Goal: Transaction & Acquisition: Book appointment/travel/reservation

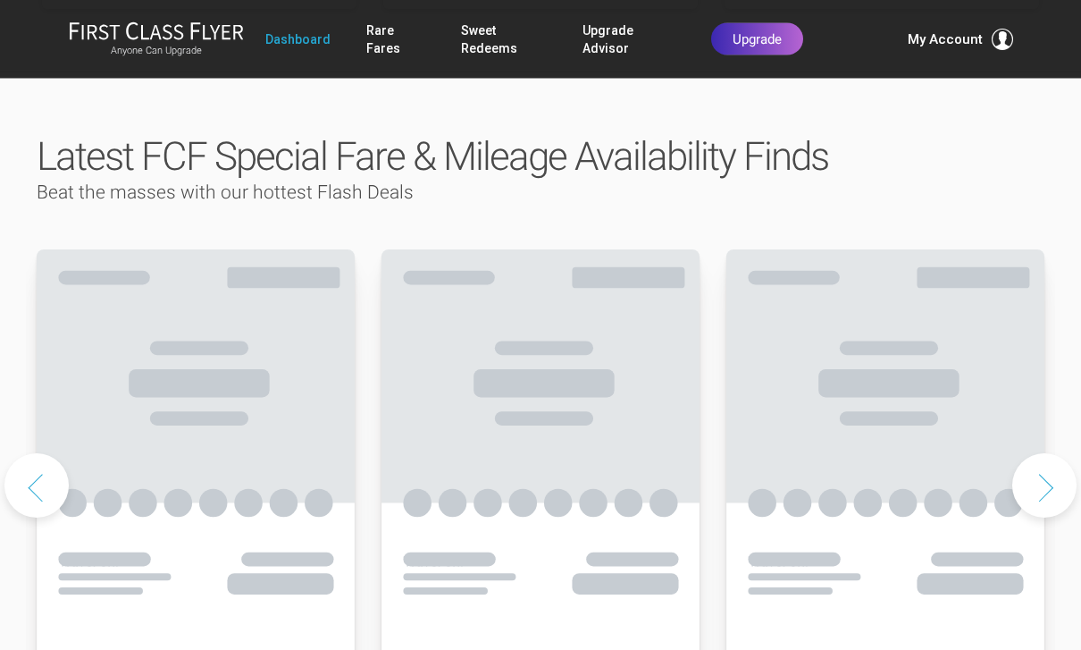
scroll to position [837, 0]
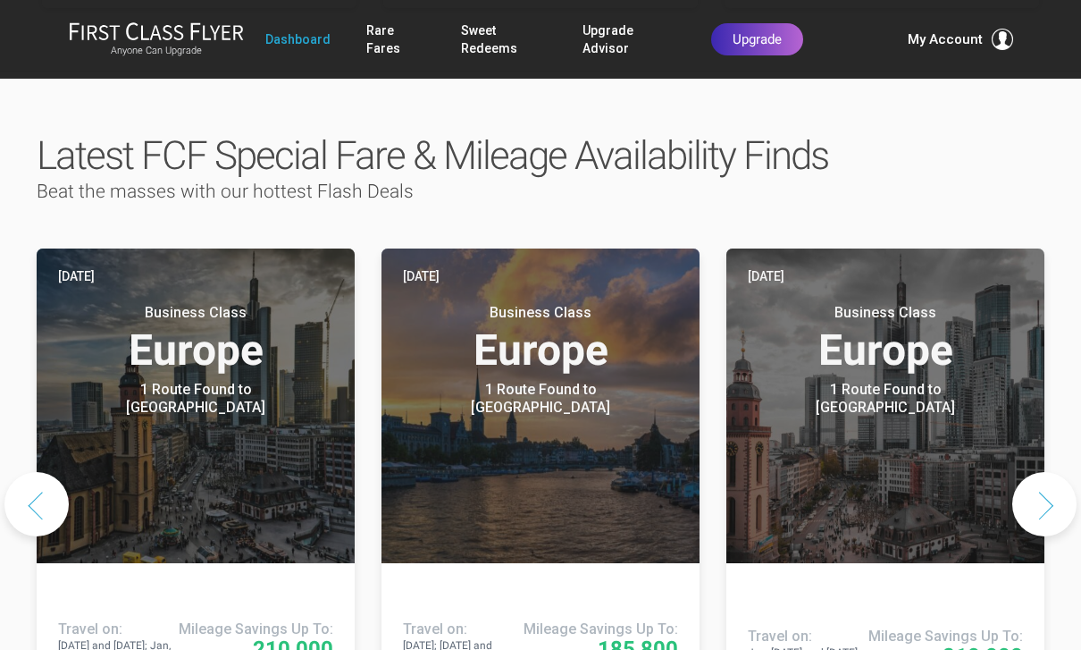
click at [1059, 472] on button "Next slide" at bounding box center [1045, 504] width 64 height 64
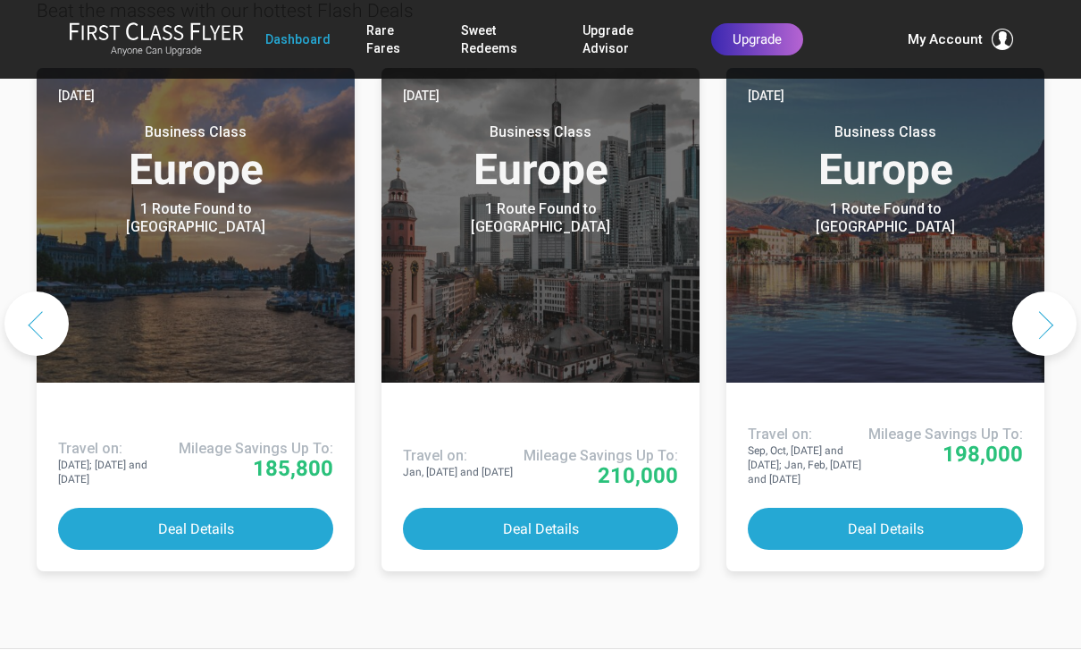
scroll to position [1014, 0]
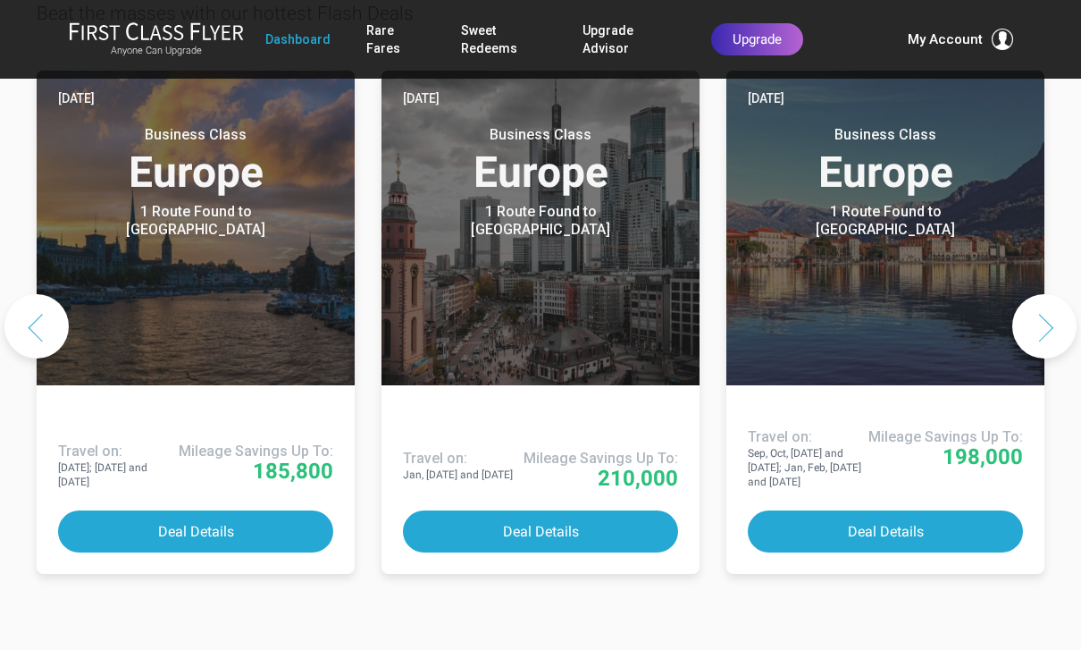
click at [913, 510] on button "Deal Details" at bounding box center [885, 531] width 275 height 42
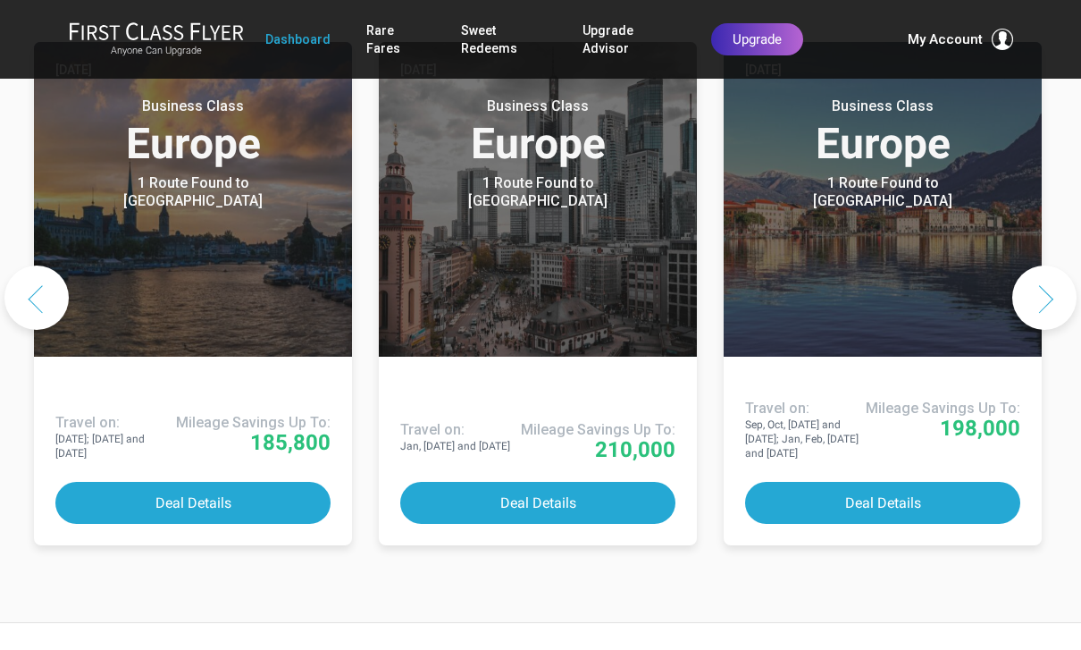
click at [1059, 265] on button "Next slide" at bounding box center [1045, 297] width 64 height 64
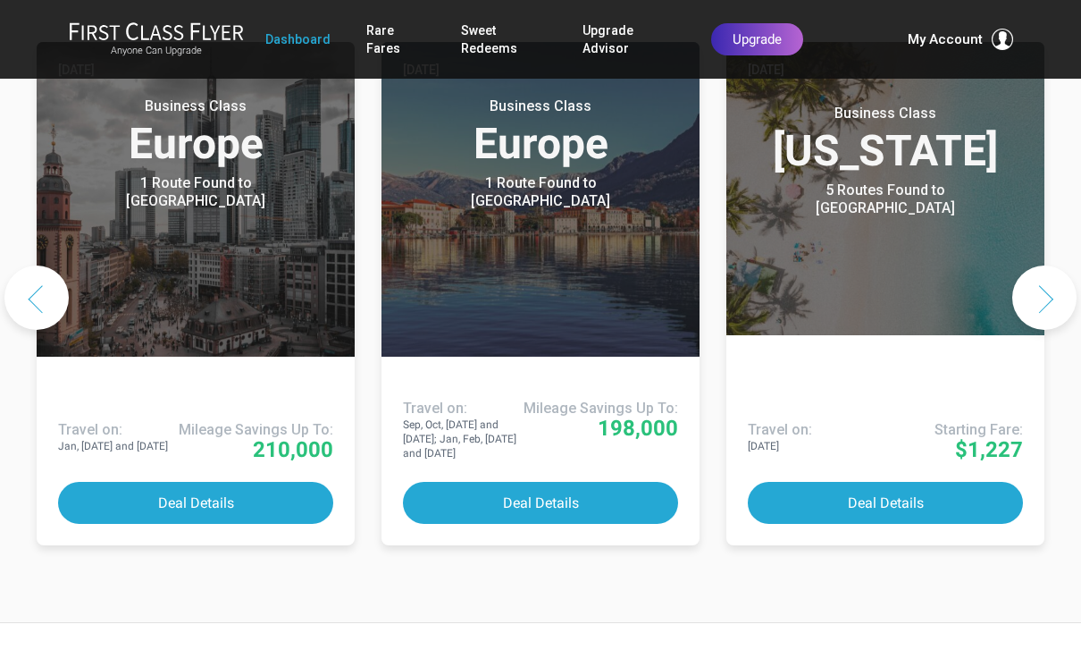
click at [897, 482] on button "Deal Details" at bounding box center [885, 503] width 275 height 42
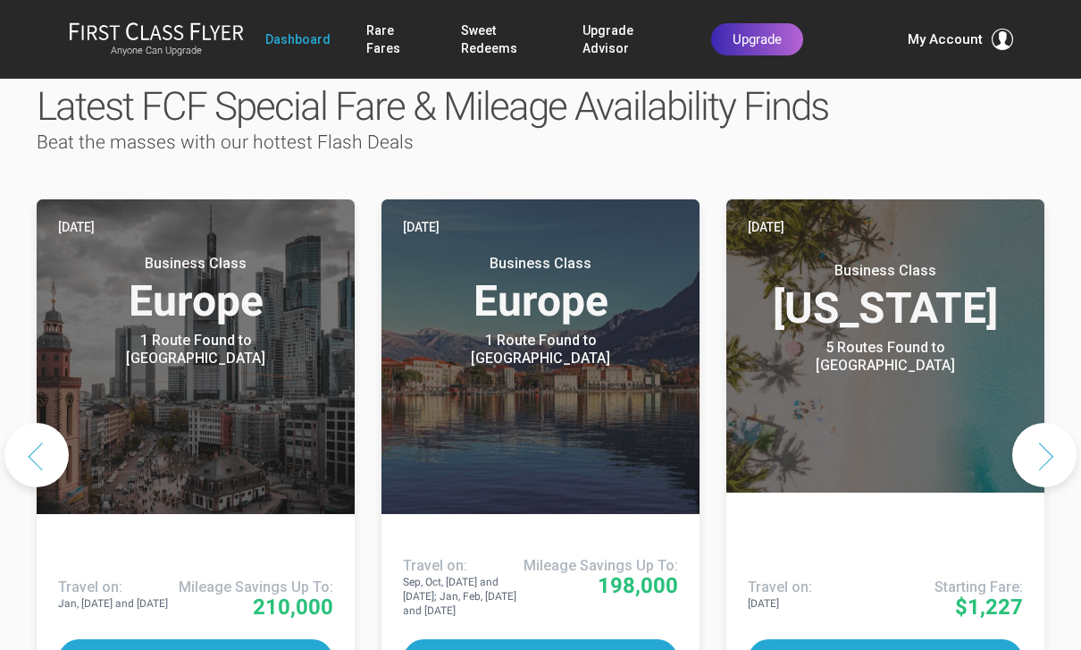
scroll to position [885, 0]
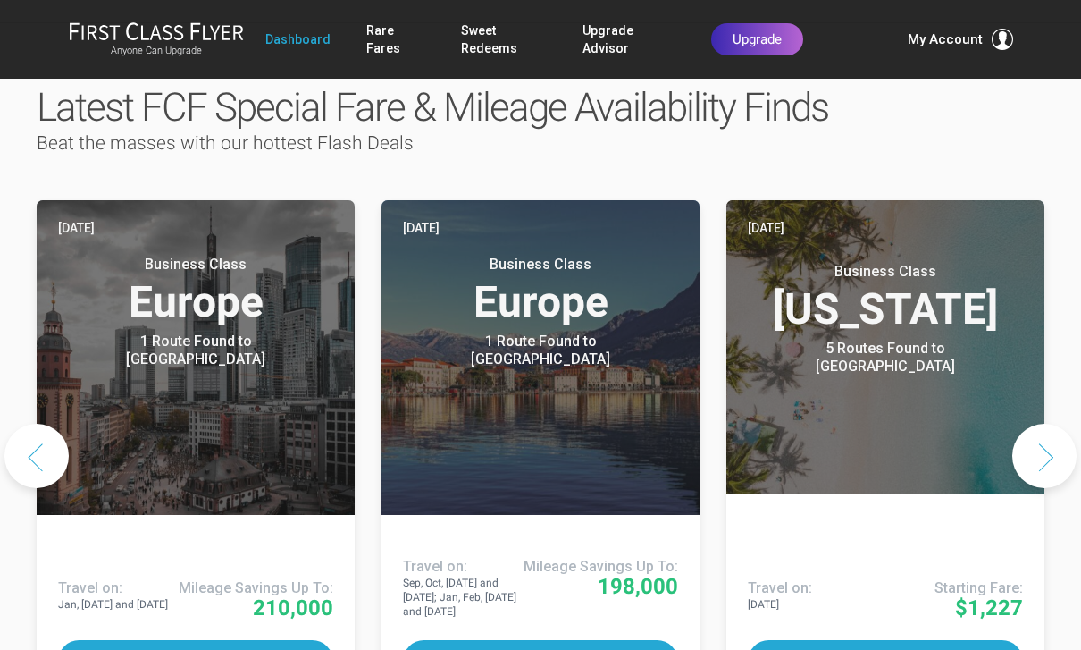
click at [1057, 424] on button "Next slide" at bounding box center [1045, 456] width 64 height 64
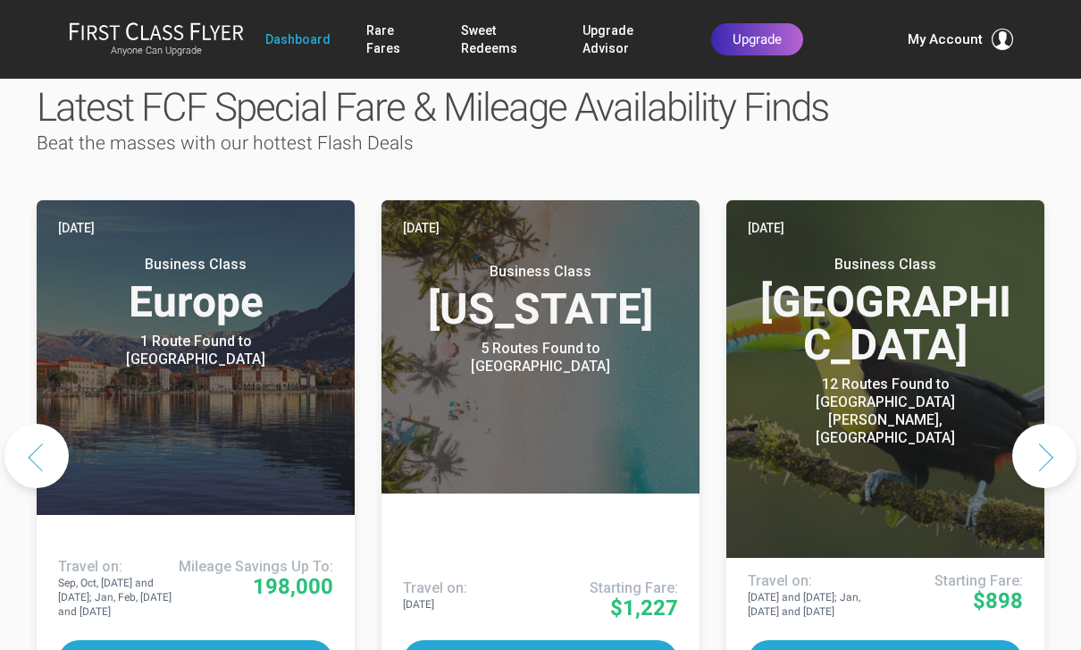
click at [1067, 424] on button "Next slide" at bounding box center [1045, 456] width 64 height 64
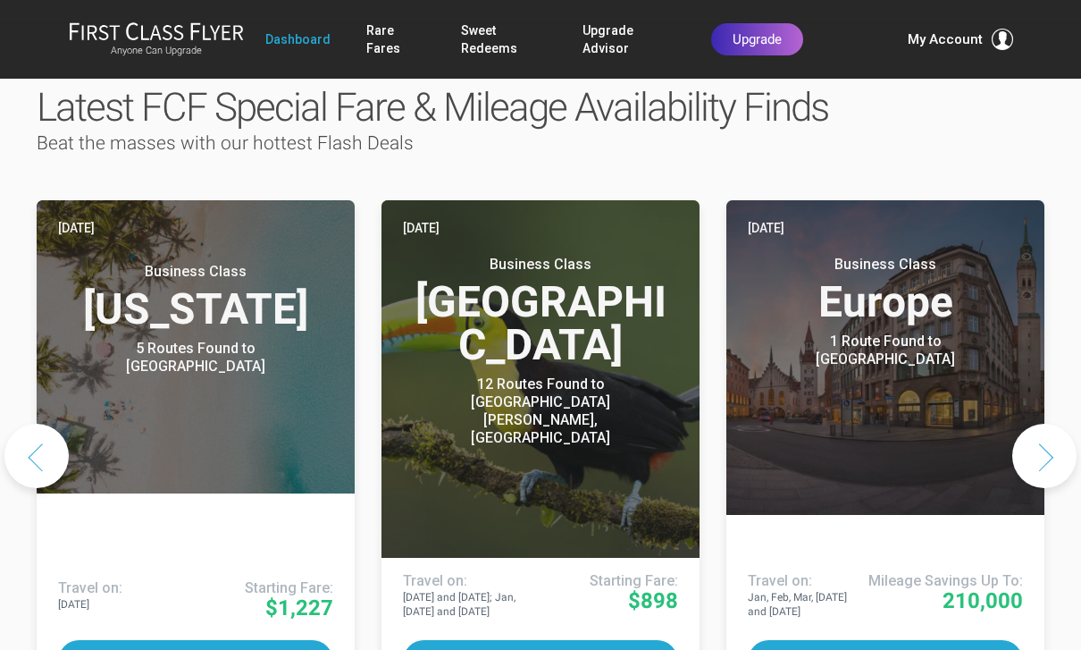
click at [633, 640] on button "Deal Details" at bounding box center [540, 661] width 275 height 42
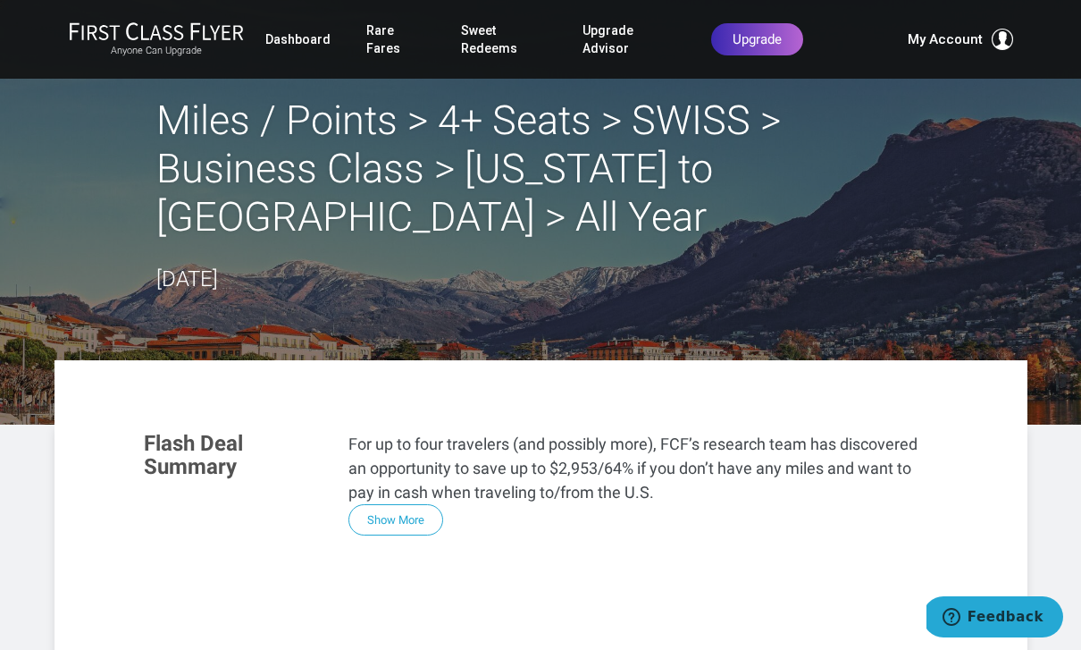
click at [287, 44] on link "Dashboard" at bounding box center [297, 39] width 65 height 32
click at [870, 243] on div "Miles / Points > 4+ Seats > SWISS > Business Class > New York to Geneva > All Y…" at bounding box center [540, 196] width 769 height 199
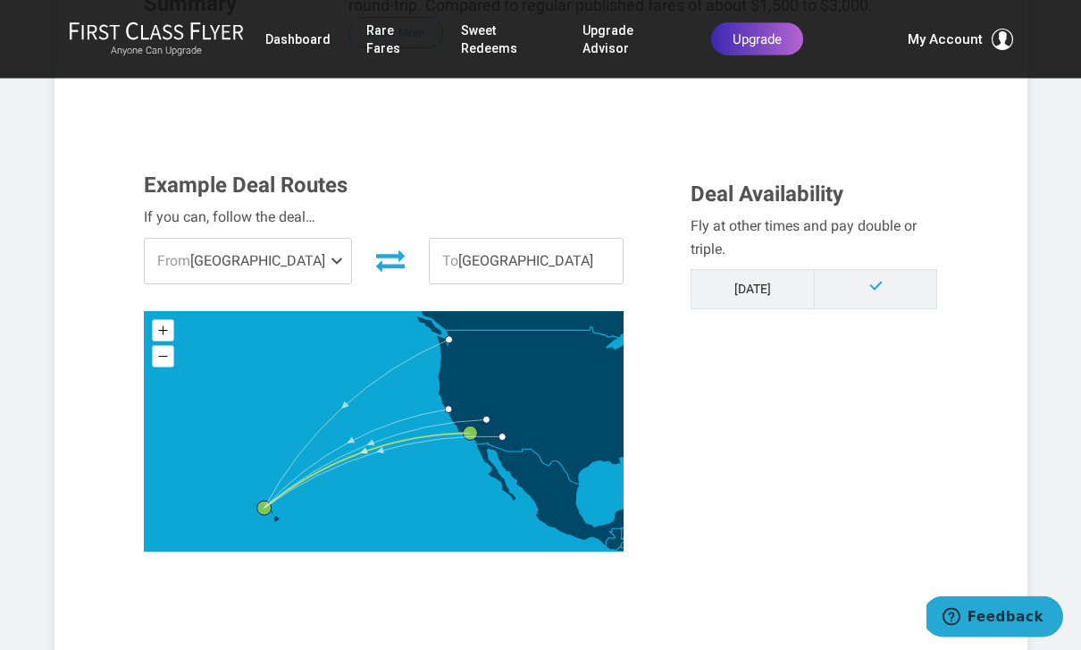
scroll to position [438, 0]
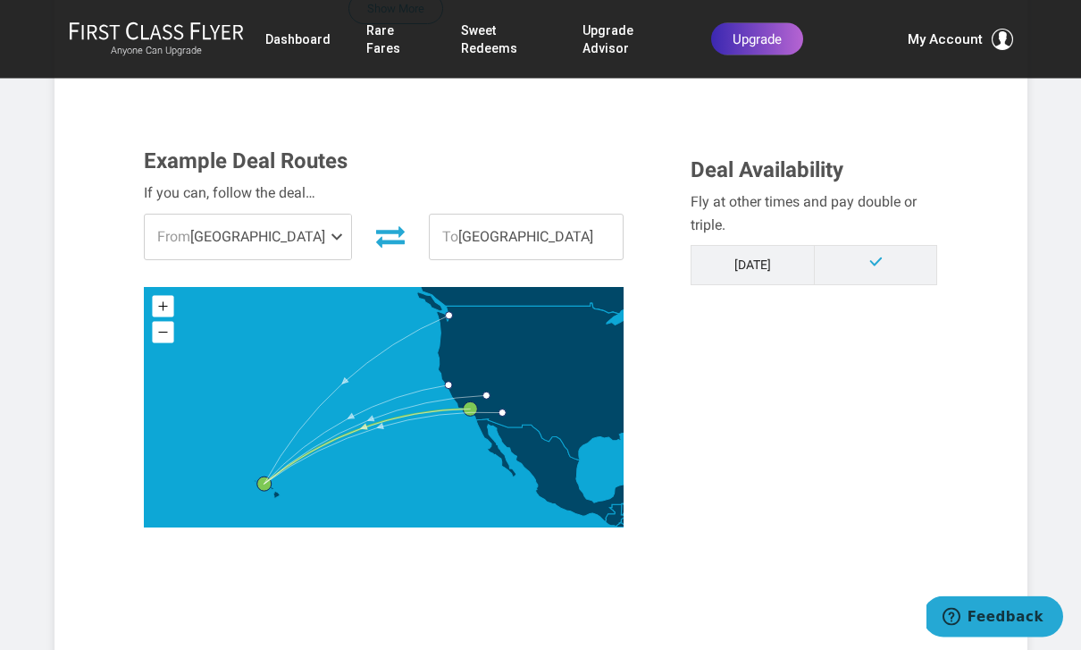
click at [332, 239] on span at bounding box center [340, 237] width 21 height 45
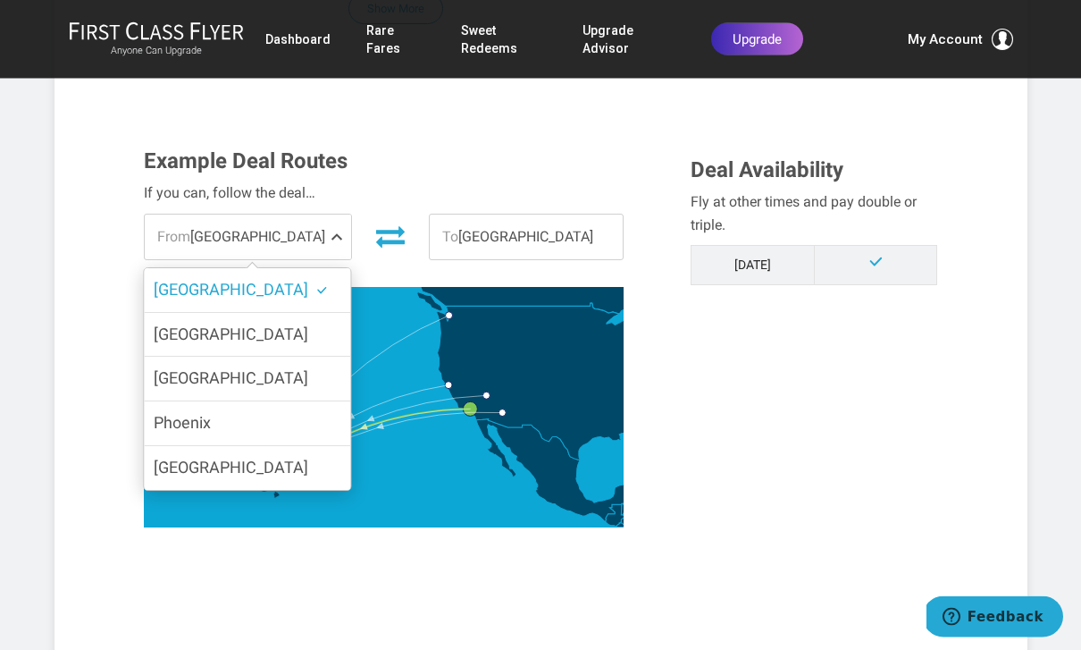
scroll to position [439, 0]
click at [174, 428] on span "Phoenix" at bounding box center [182, 422] width 57 height 19
click at [0, 0] on input "Phoenix" at bounding box center [0, 0] width 0 height 0
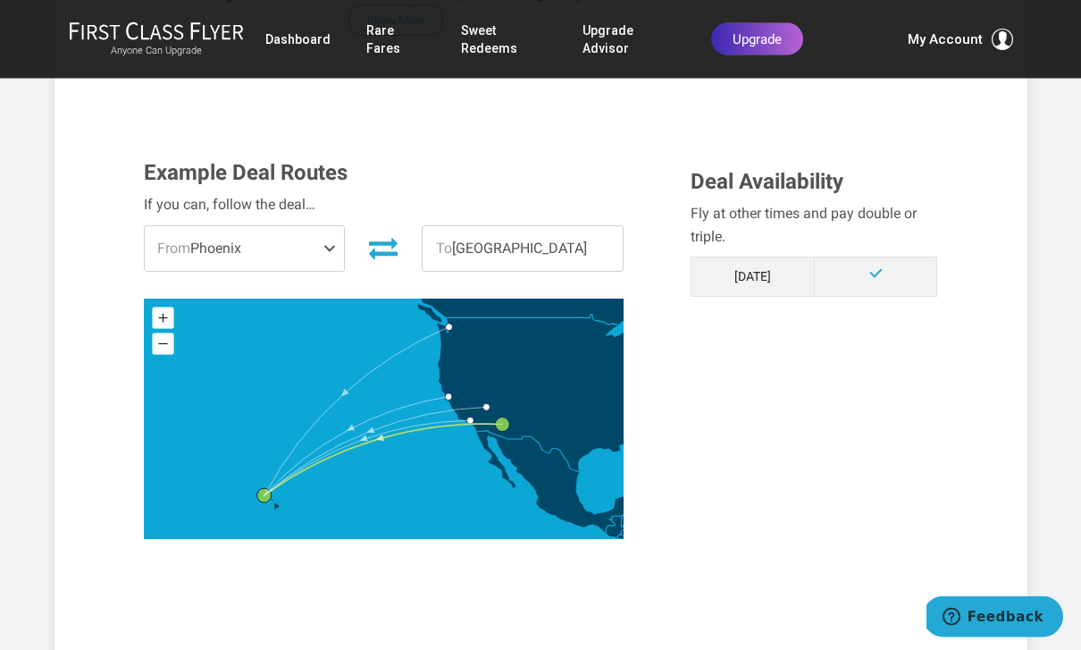
scroll to position [425, 0]
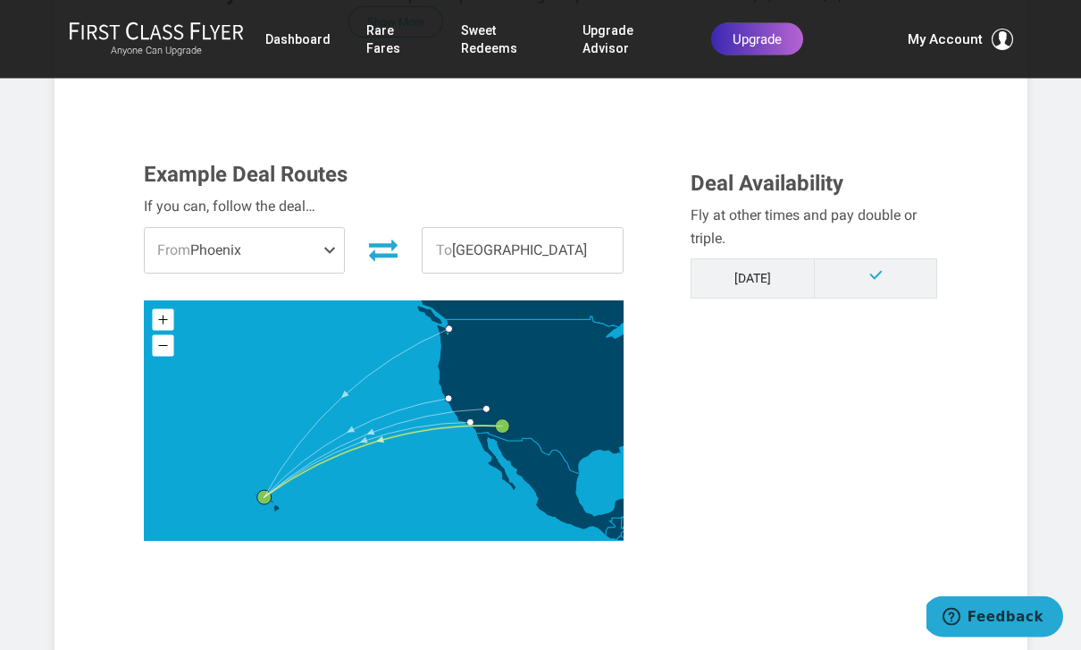
click at [875, 408] on div "Example Deal Routes If you can, follow the deal… From Phoenix Los Angeles San F…" at bounding box center [540, 366] width 821 height 405
click at [307, 259] on span "From Phoenix" at bounding box center [245, 251] width 200 height 45
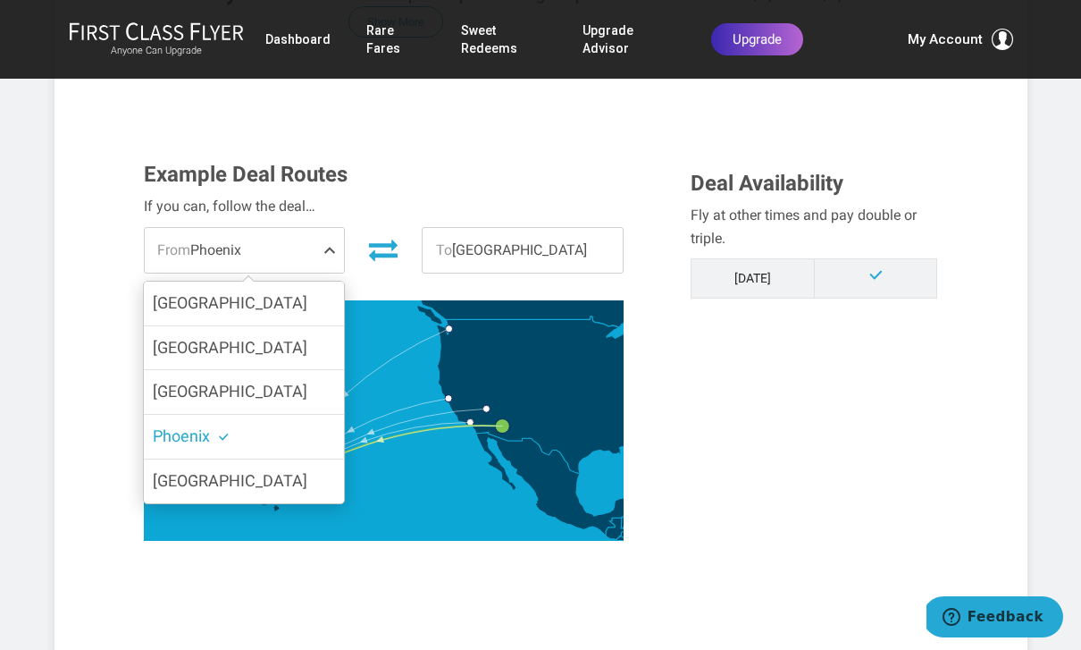
click at [182, 481] on span "[GEOGRAPHIC_DATA]" at bounding box center [230, 480] width 155 height 19
click at [0, 0] on input "[GEOGRAPHIC_DATA]" at bounding box center [0, 0] width 0 height 0
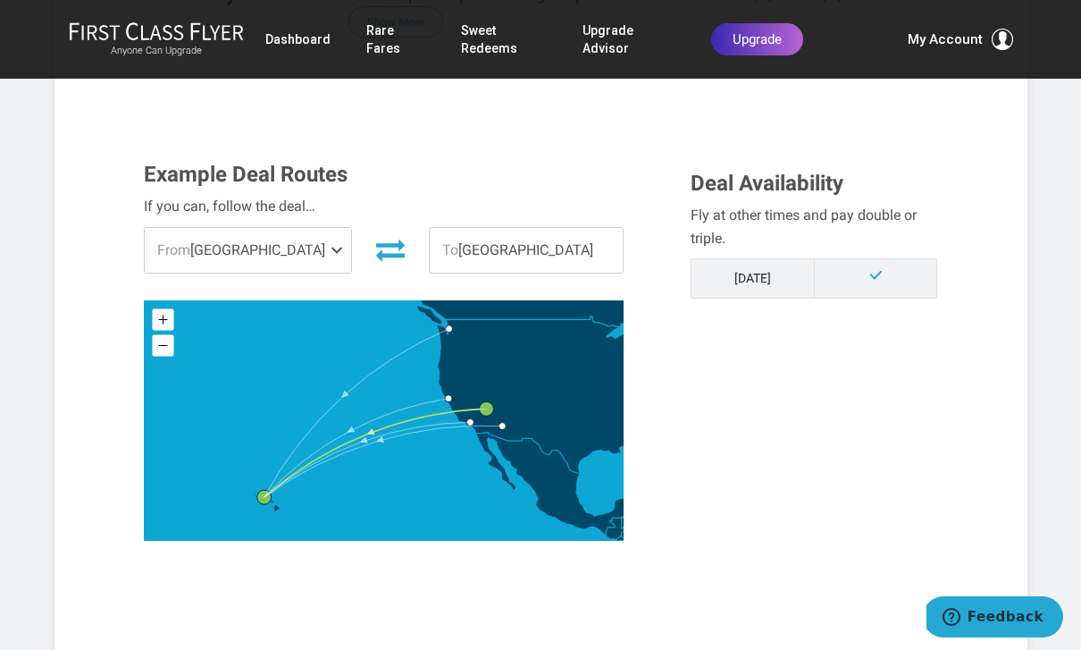
click at [867, 391] on div "Example Deal Routes If you can, follow the deal… From Las Vegas Los Angeles San…" at bounding box center [540, 365] width 821 height 405
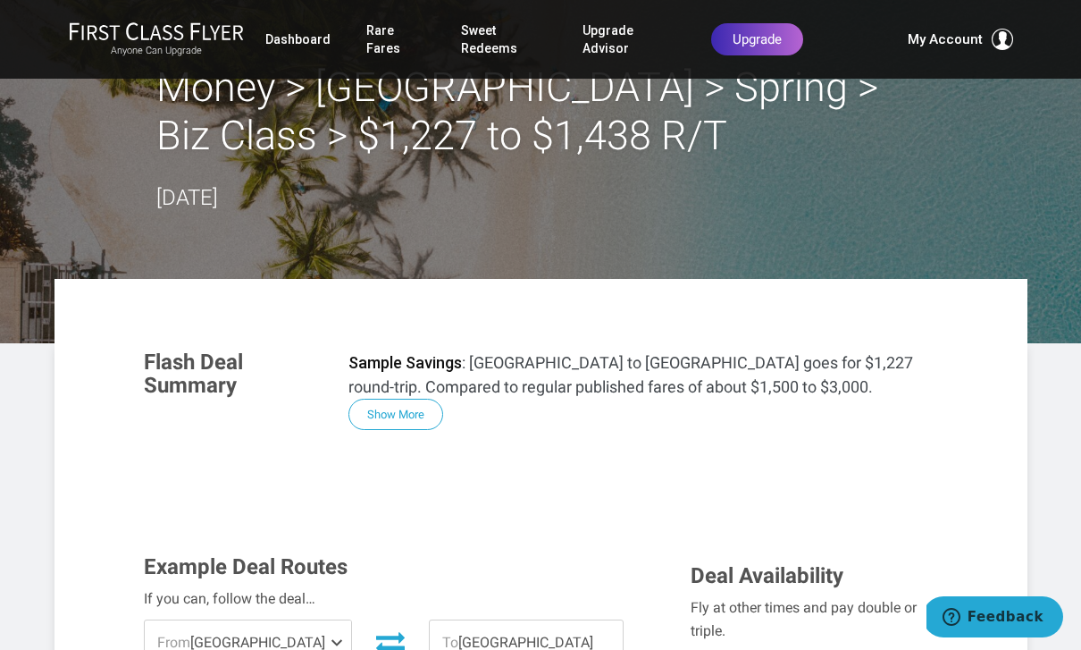
scroll to position [0, 0]
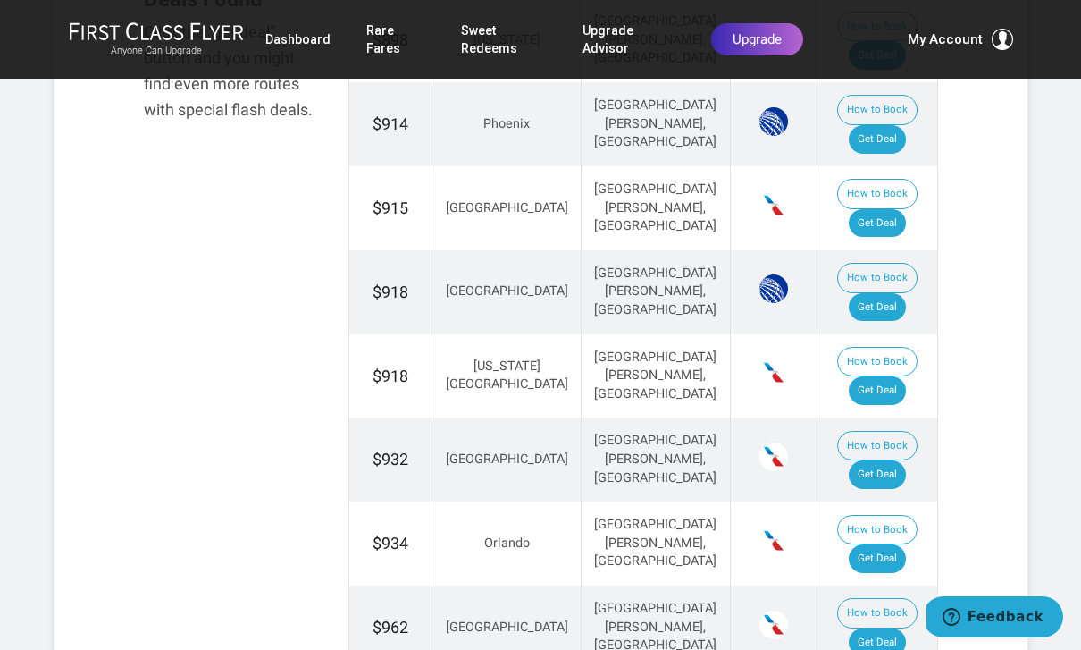
scroll to position [1243, 0]
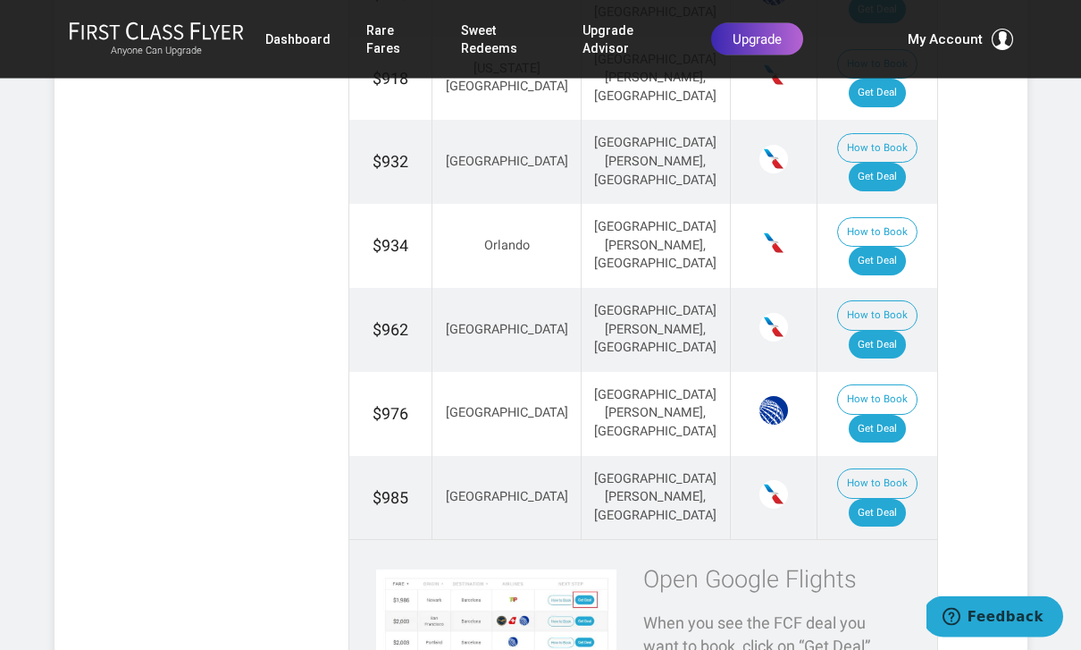
scroll to position [1524, 0]
click at [905, 499] on link "Get Deal" at bounding box center [877, 513] width 57 height 29
